Goal: Find specific page/section: Find specific page/section

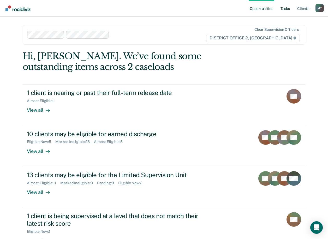
click at [285, 8] on link "Tasks" at bounding box center [284, 8] width 11 height 17
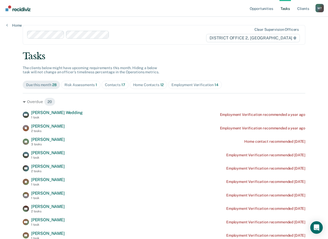
click at [143, 83] on div "Home Contacts 12" at bounding box center [148, 85] width 31 height 4
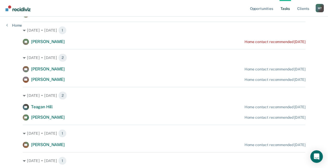
scroll to position [236, 0]
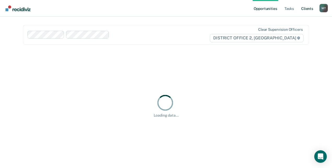
click at [303, 10] on link "Client s" at bounding box center [307, 8] width 14 height 17
